Goal: Information Seeking & Learning: Learn about a topic

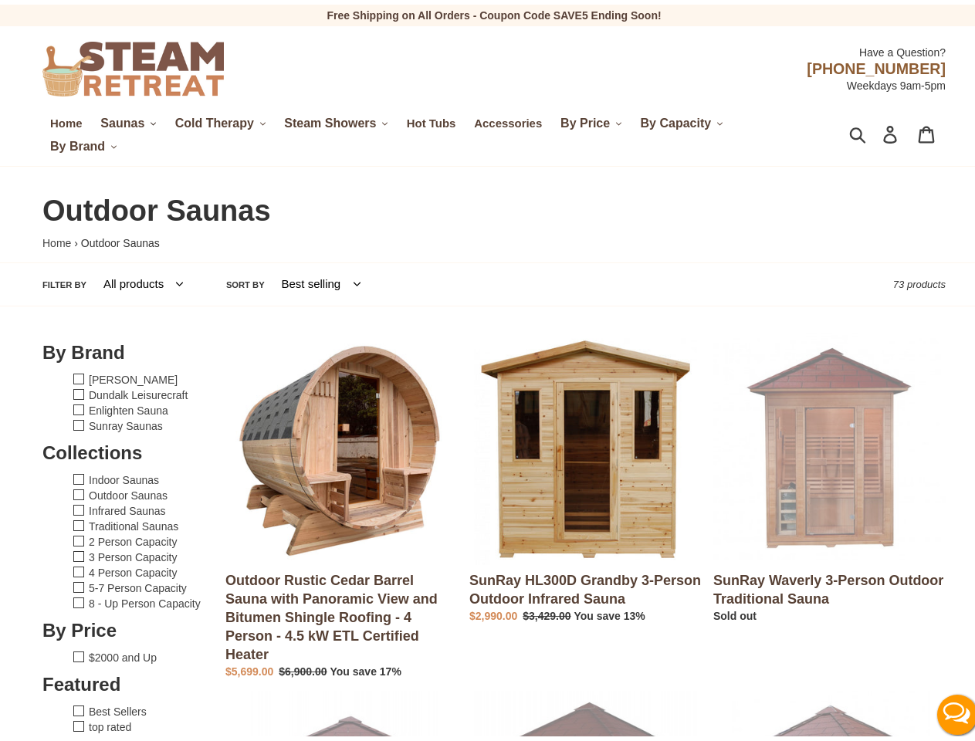
click at [128, 119] on span "Saunas" at bounding box center [122, 119] width 44 height 14
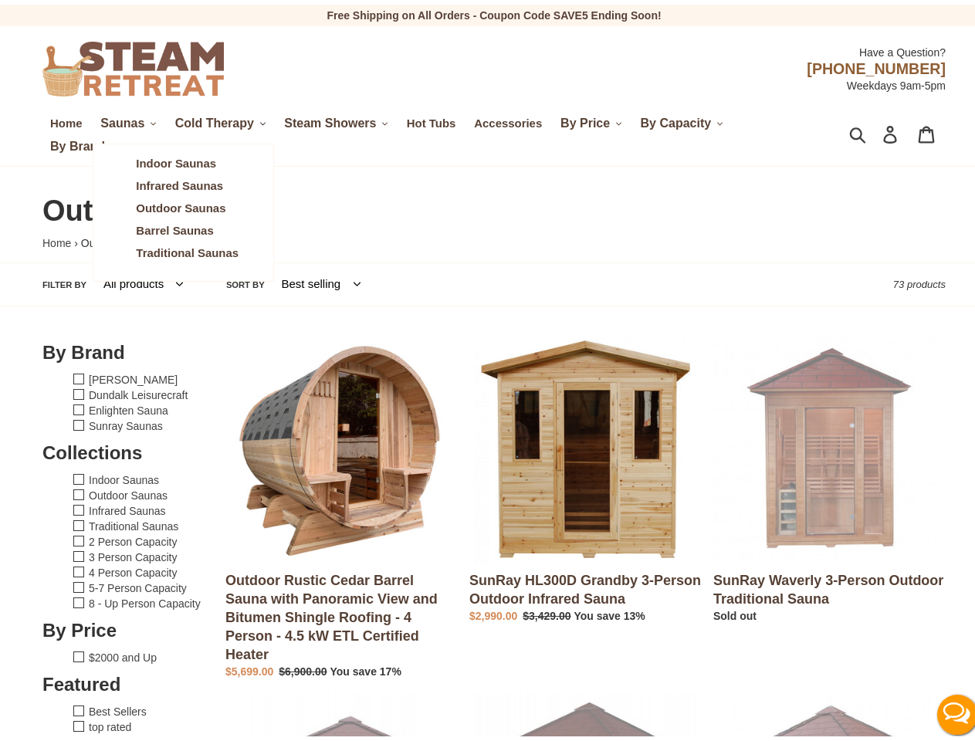
click at [222, 119] on span "Cold Therapy" at bounding box center [214, 119] width 79 height 14
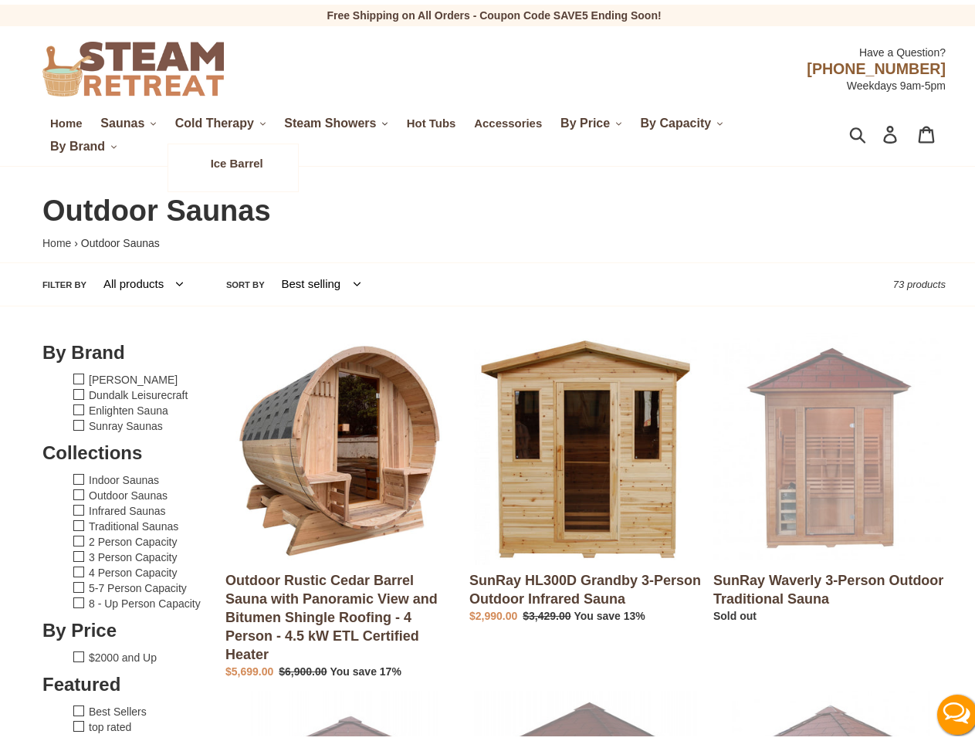
click at [340, 119] on span "Steam Showers" at bounding box center [330, 119] width 92 height 14
click at [595, 119] on span "By Price" at bounding box center [584, 119] width 49 height 14
click at [685, 119] on span "By Capacity" at bounding box center [676, 119] width 71 height 14
